Goal: Task Accomplishment & Management: Use online tool/utility

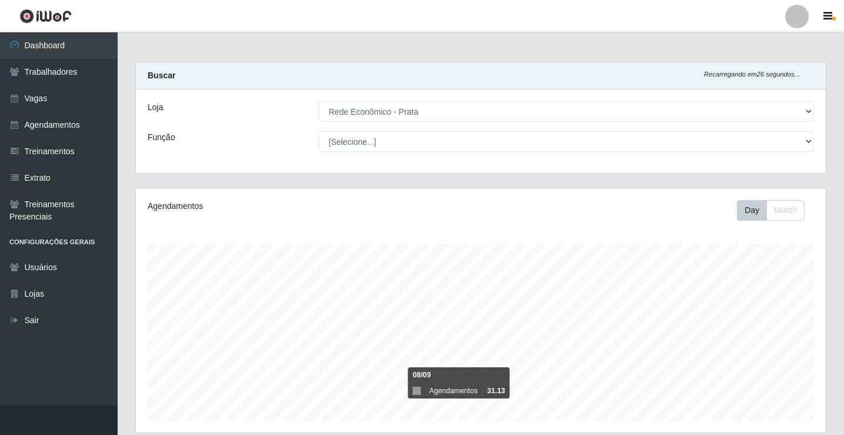
select select "192"
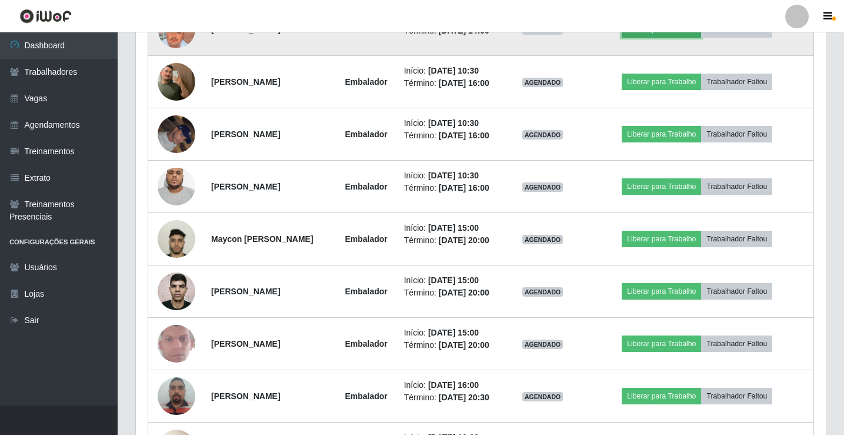
click at [650, 38] on button "Liberar para Trabalho" at bounding box center [661, 29] width 79 height 16
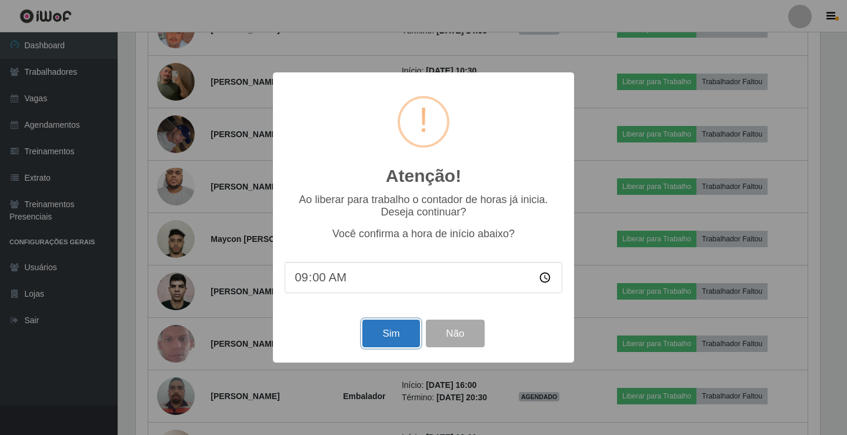
click at [385, 335] on button "Sim" at bounding box center [390, 333] width 57 height 28
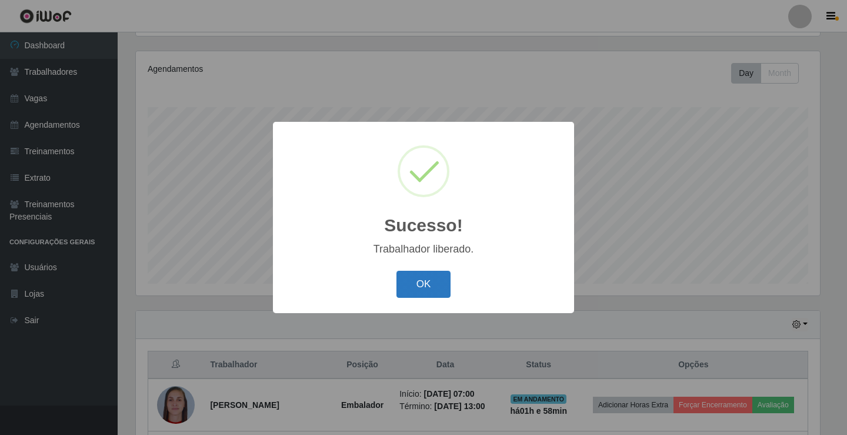
click at [409, 273] on button "OK" at bounding box center [423, 285] width 55 height 28
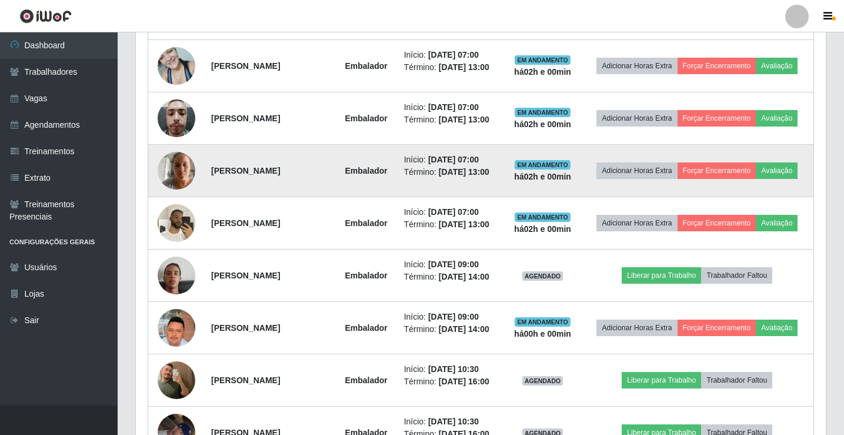
scroll to position [549, 0]
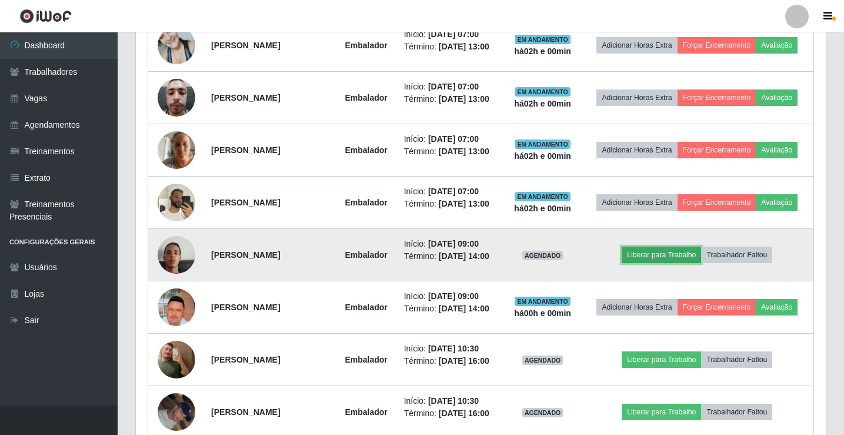
click at [662, 263] on button "Liberar para Trabalho" at bounding box center [661, 254] width 79 height 16
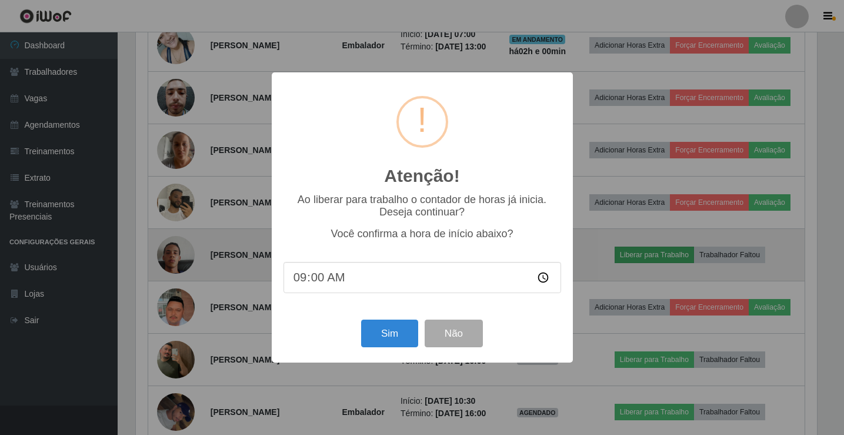
scroll to position [244, 684]
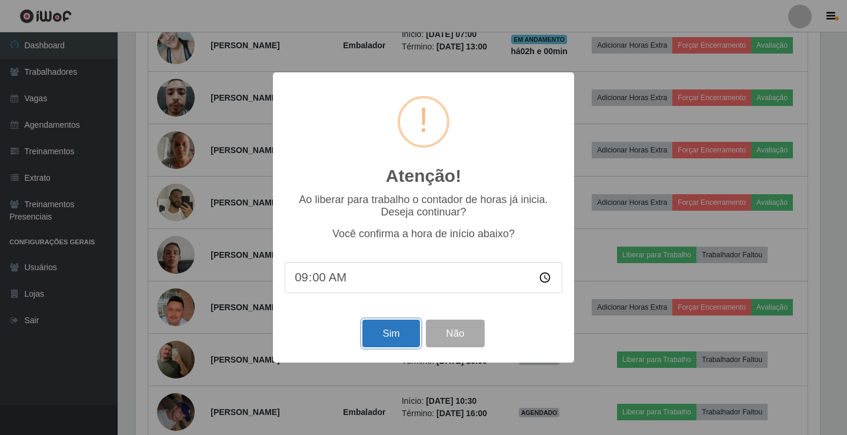
click at [380, 338] on button "Sim" at bounding box center [390, 333] width 57 height 28
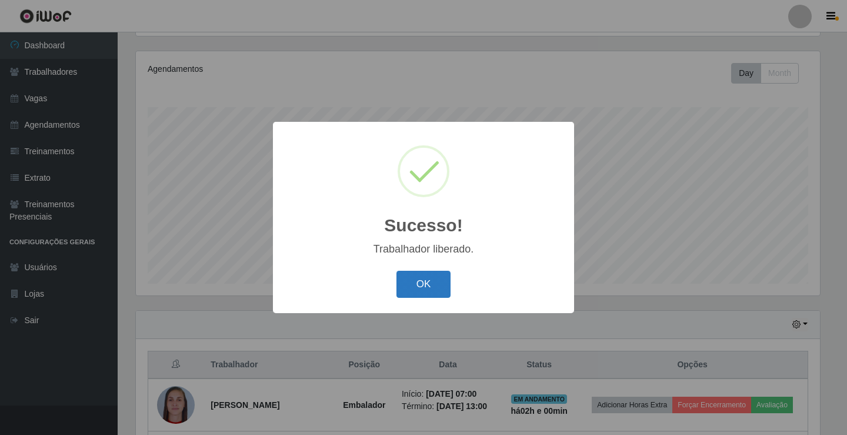
click at [410, 291] on button "OK" at bounding box center [423, 285] width 55 height 28
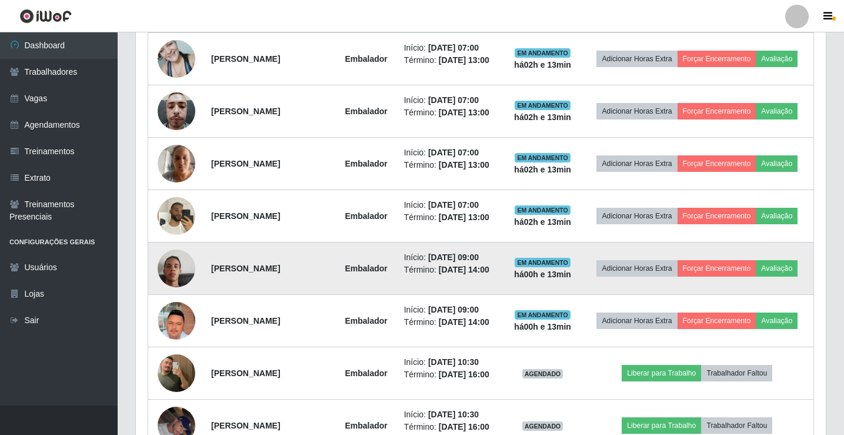
scroll to position [666, 0]
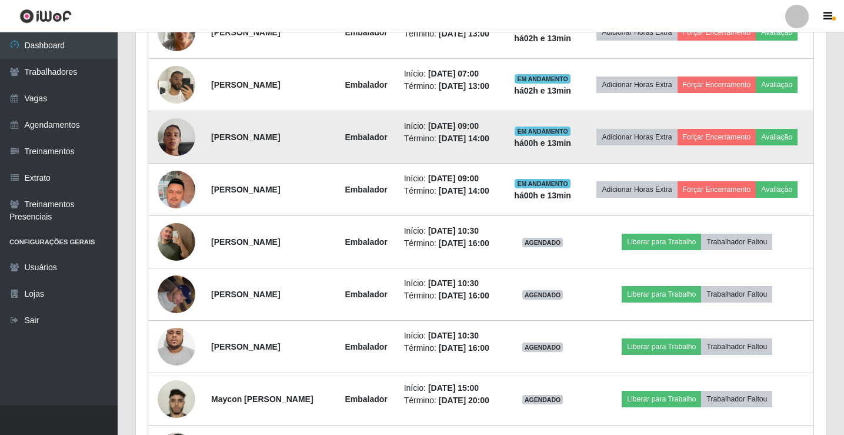
click at [171, 171] on img at bounding box center [177, 137] width 38 height 67
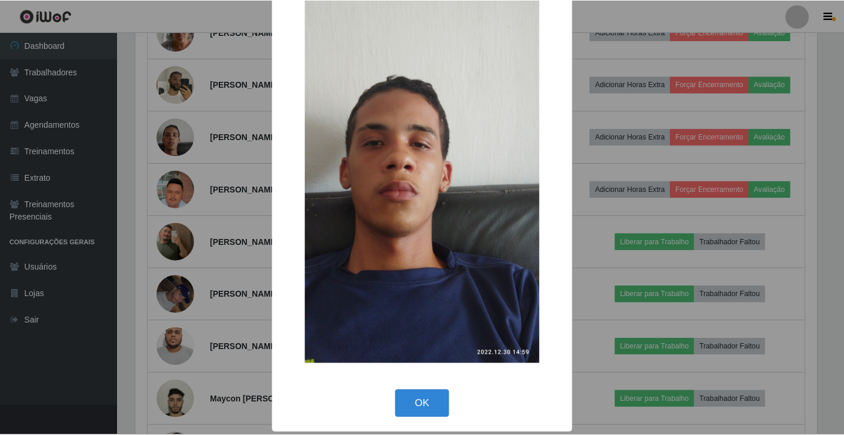
scroll to position [86, 0]
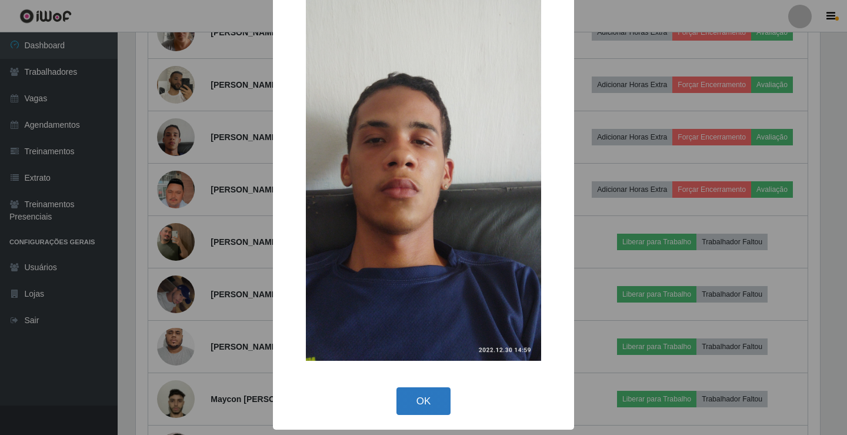
click at [418, 403] on button "OK" at bounding box center [423, 401] width 55 height 28
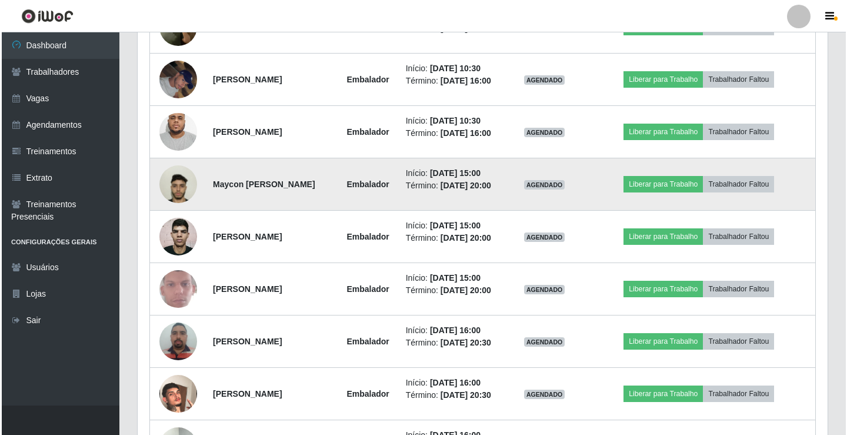
scroll to position [902, 0]
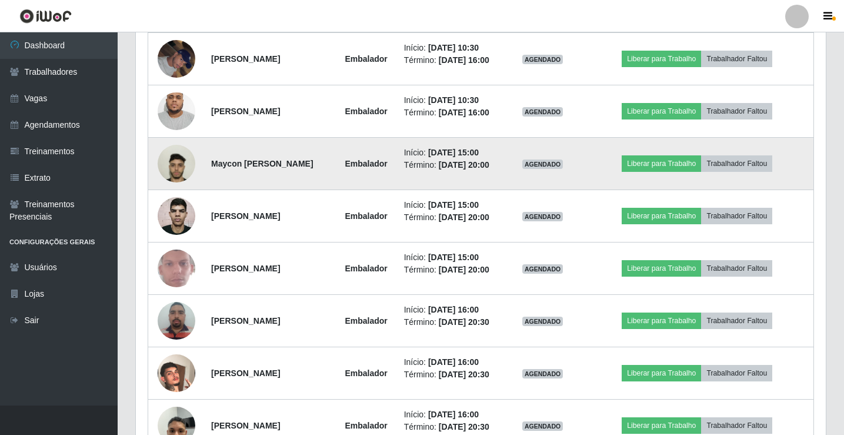
click at [171, 197] on img at bounding box center [177, 163] width 38 height 67
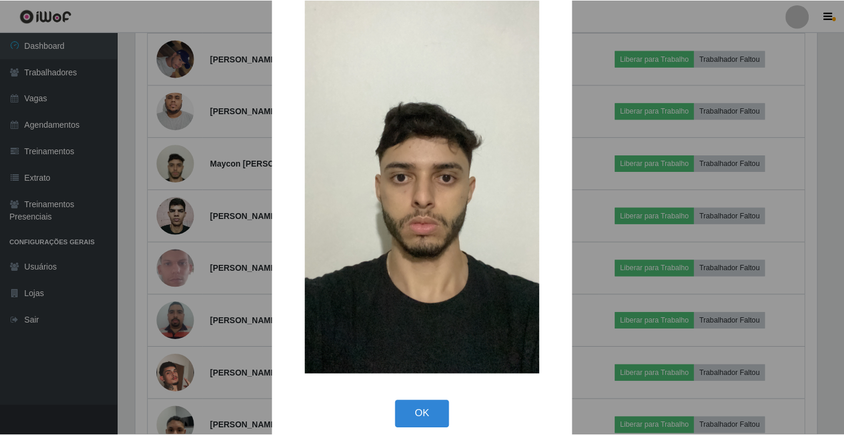
scroll to position [86, 0]
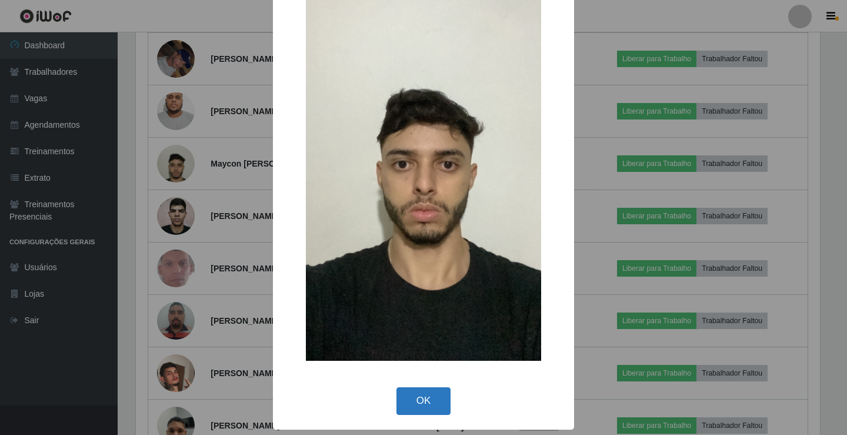
click at [418, 403] on button "OK" at bounding box center [423, 401] width 55 height 28
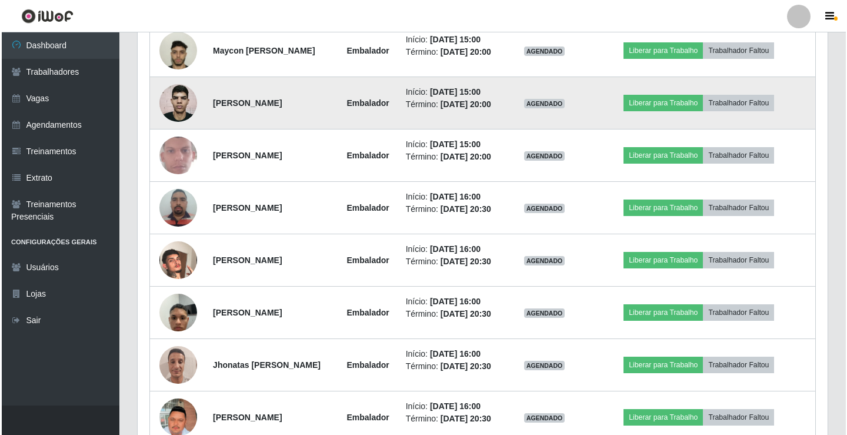
scroll to position [1019, 0]
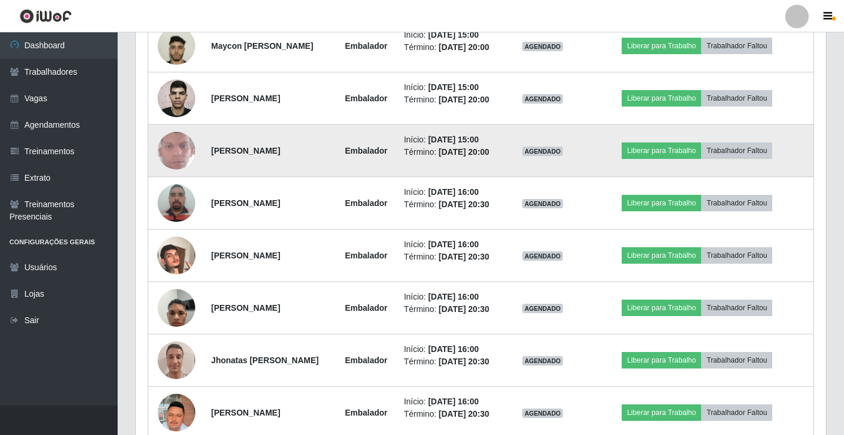
click at [174, 192] on img at bounding box center [177, 151] width 38 height 84
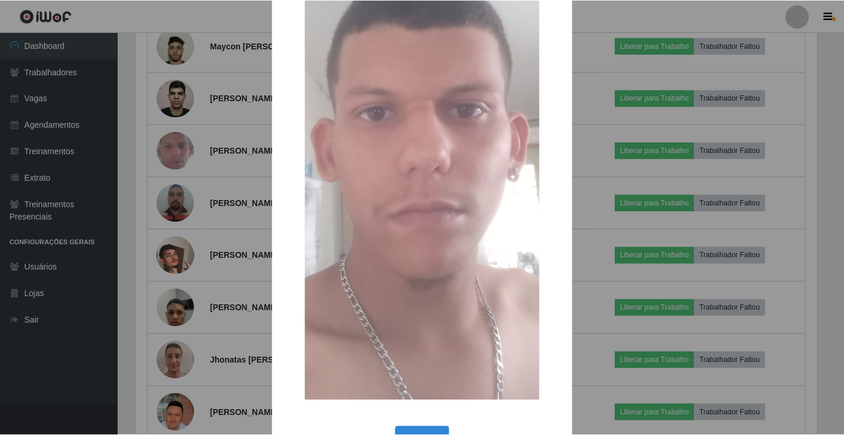
scroll to position [176, 0]
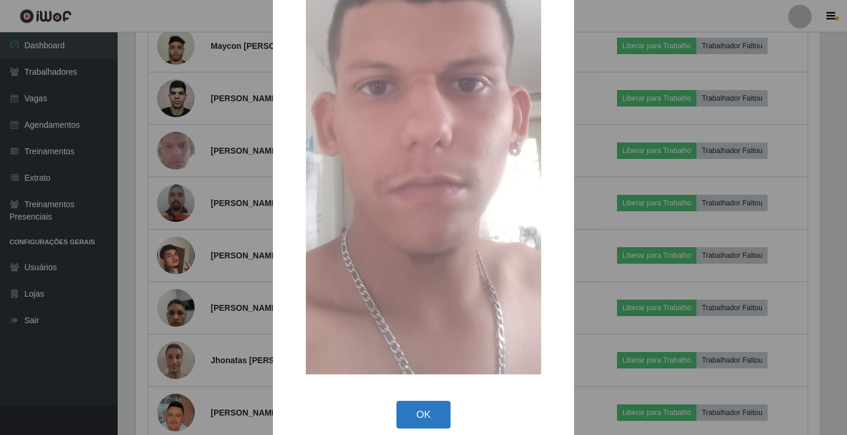
click at [425, 409] on button "OK" at bounding box center [423, 415] width 55 height 28
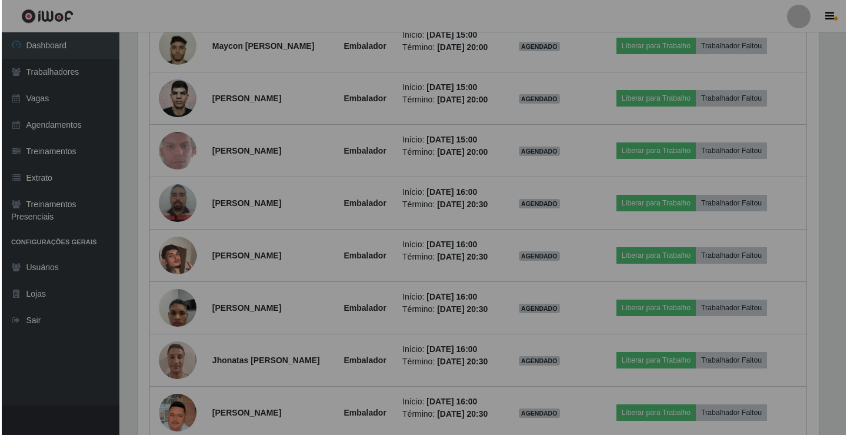
scroll to position [244, 690]
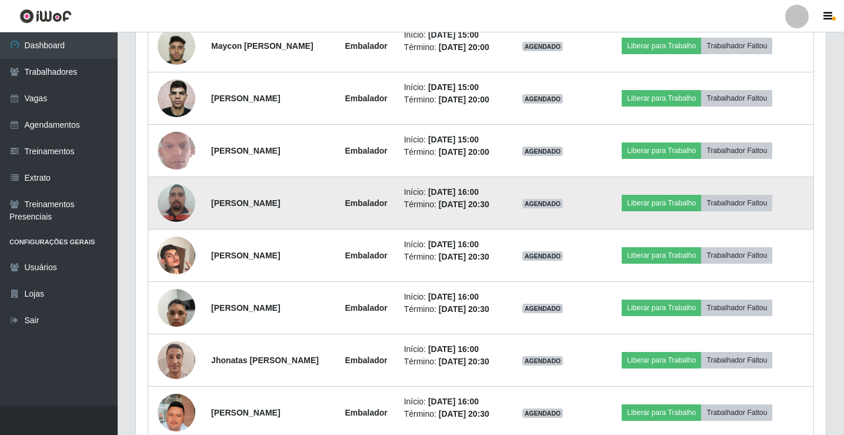
click at [168, 228] on img at bounding box center [177, 203] width 38 height 50
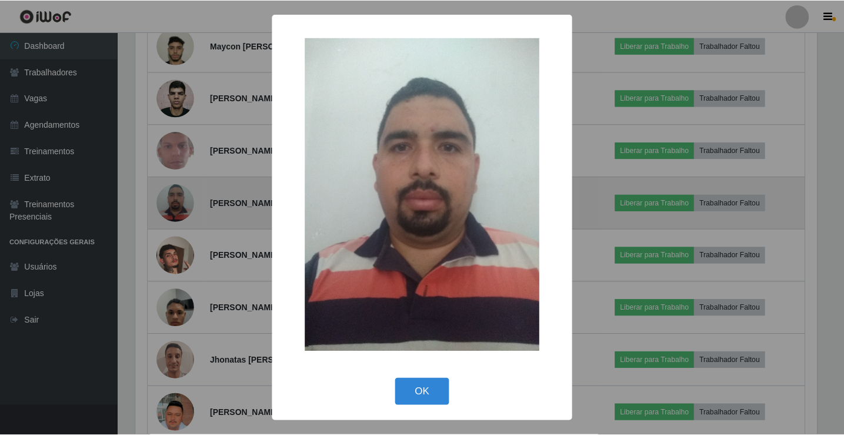
scroll to position [244, 684]
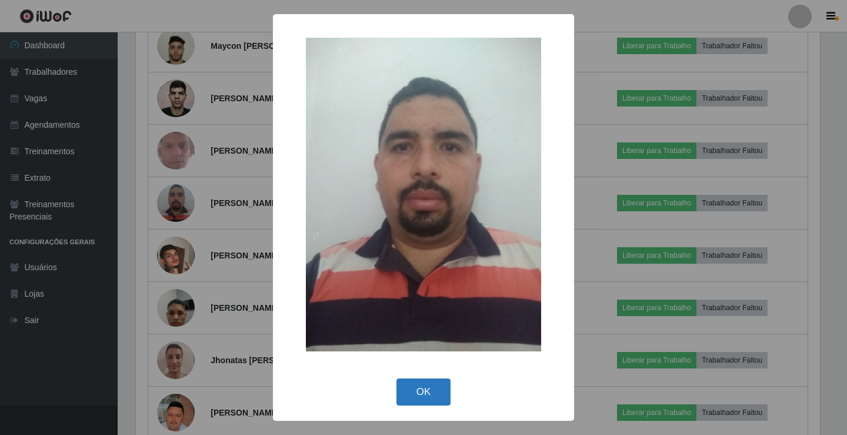
click at [409, 395] on button "OK" at bounding box center [423, 392] width 55 height 28
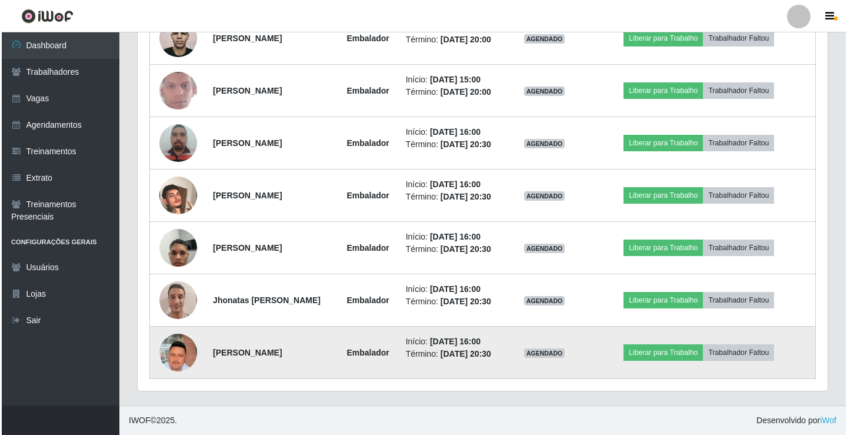
scroll to position [1238, 0]
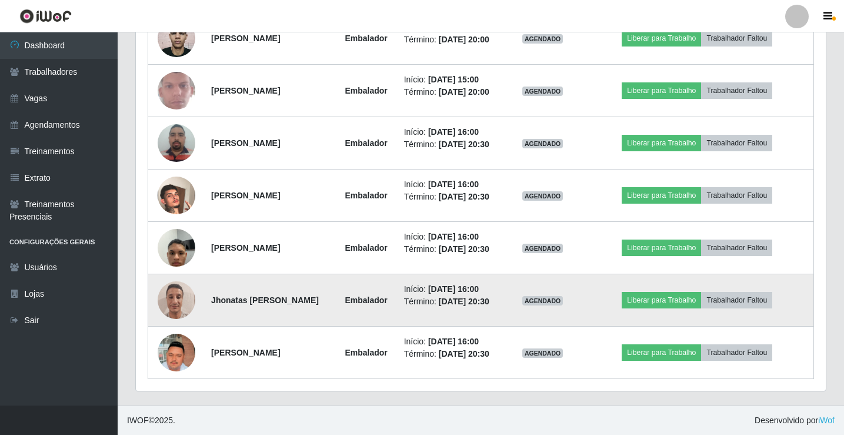
click at [169, 296] on img at bounding box center [177, 300] width 38 height 50
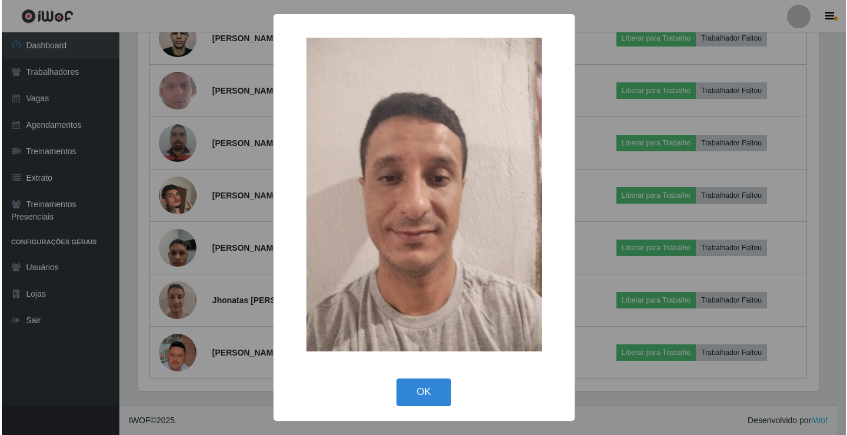
scroll to position [0, 0]
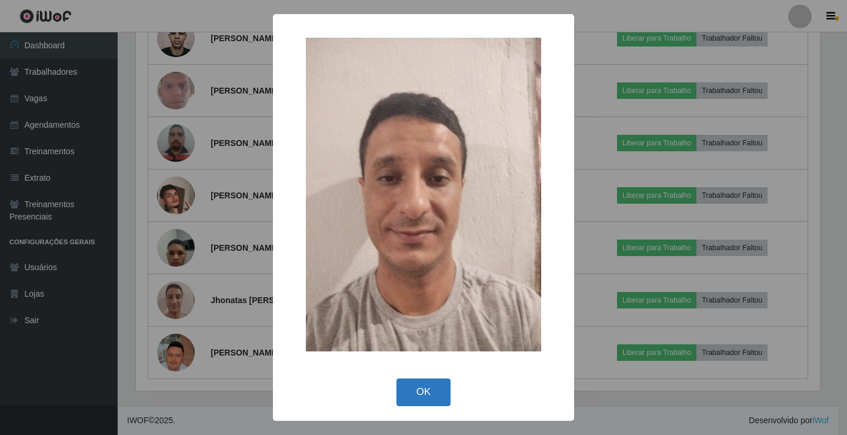
click at [422, 396] on button "OK" at bounding box center [423, 392] width 55 height 28
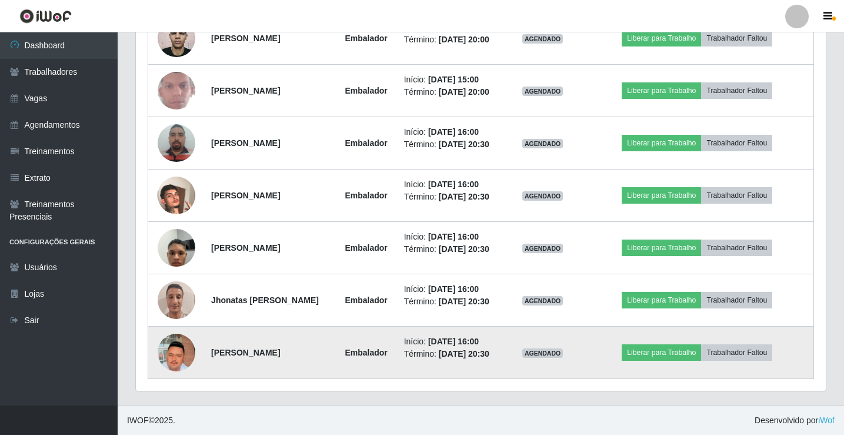
click at [164, 353] on img at bounding box center [177, 352] width 38 height 67
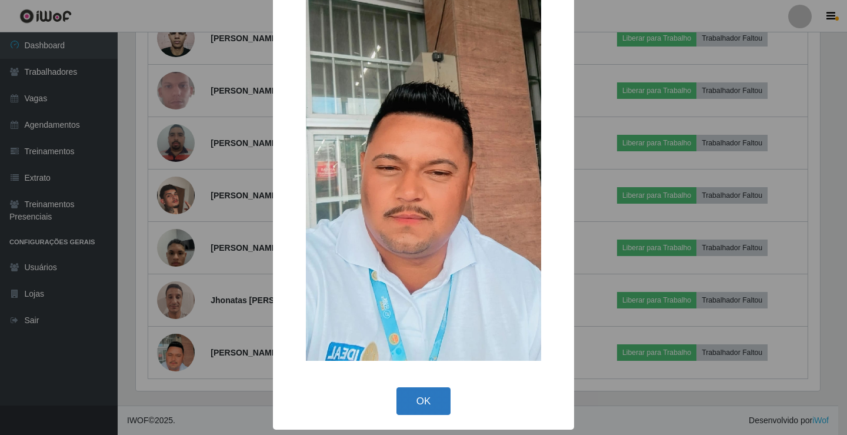
click at [423, 403] on button "OK" at bounding box center [423, 401] width 55 height 28
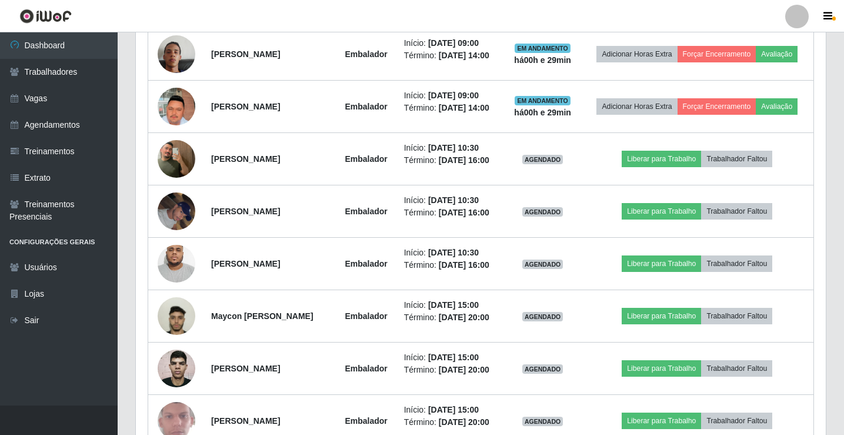
scroll to position [650, 0]
